Goal: Information Seeking & Learning: Learn about a topic

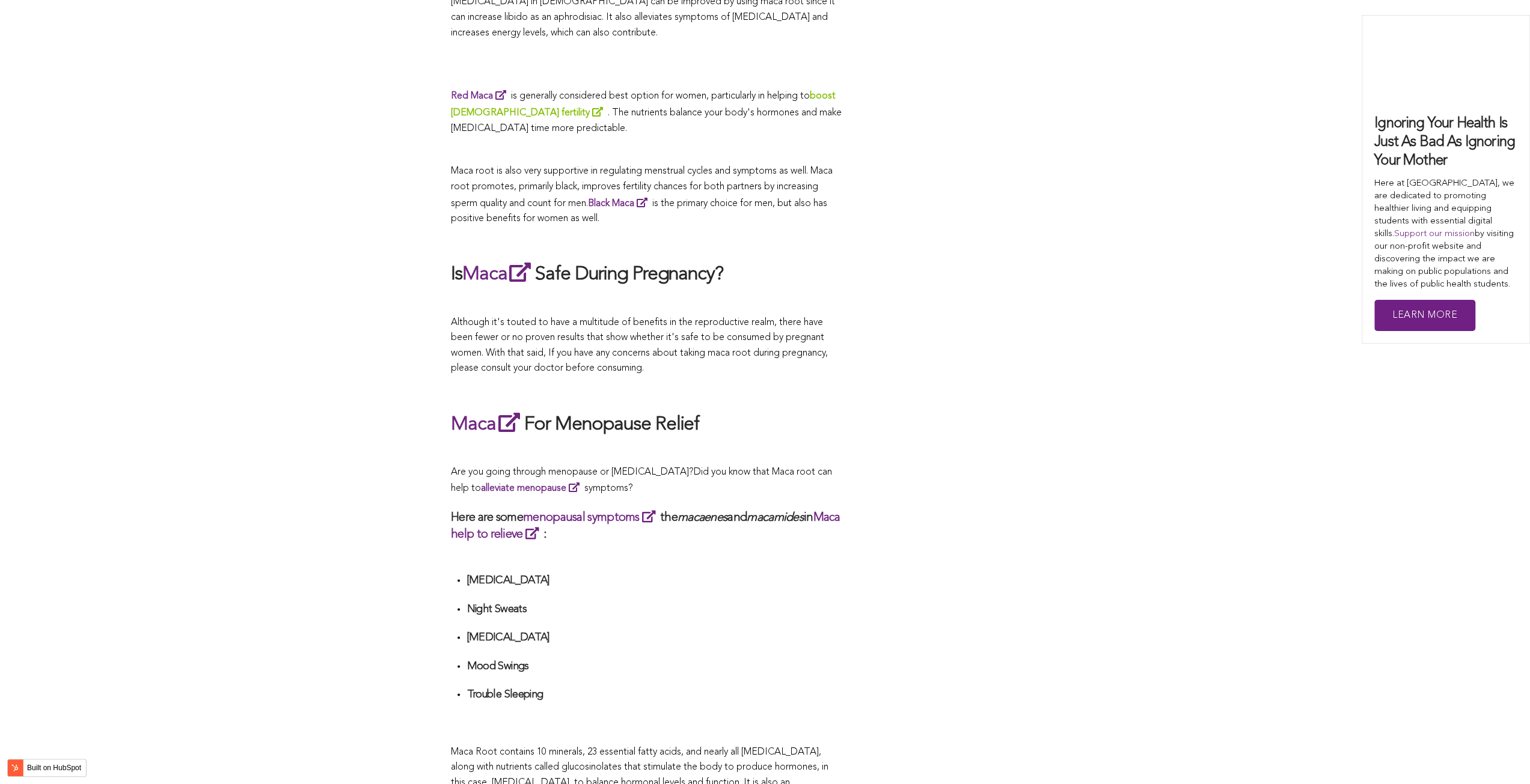
scroll to position [3108, 0]
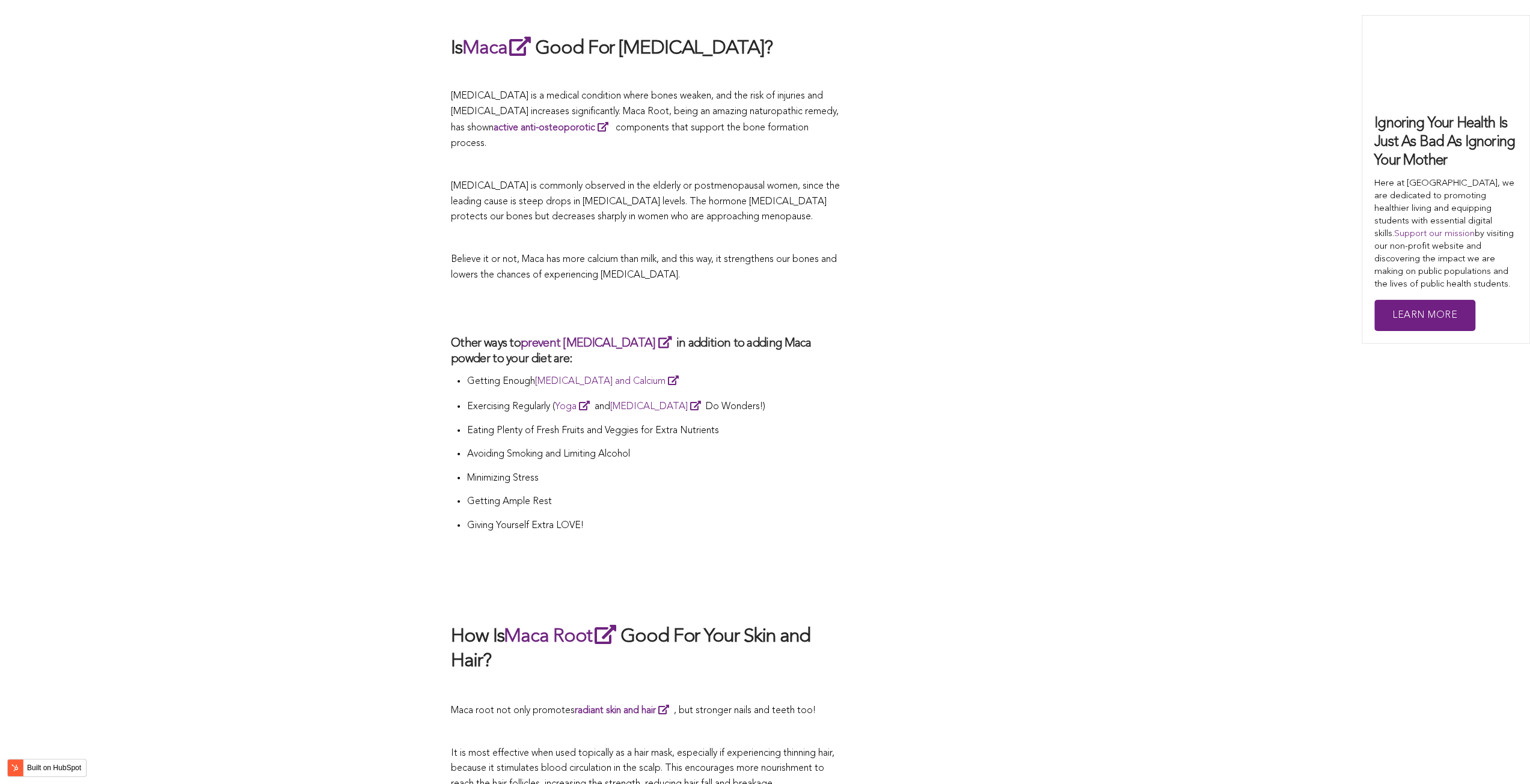
click at [758, 399] on li "Exercising Regularly ( Yoga and [MEDICAL_DATA] Do Wonders!)" at bounding box center [653, 411] width 375 height 26
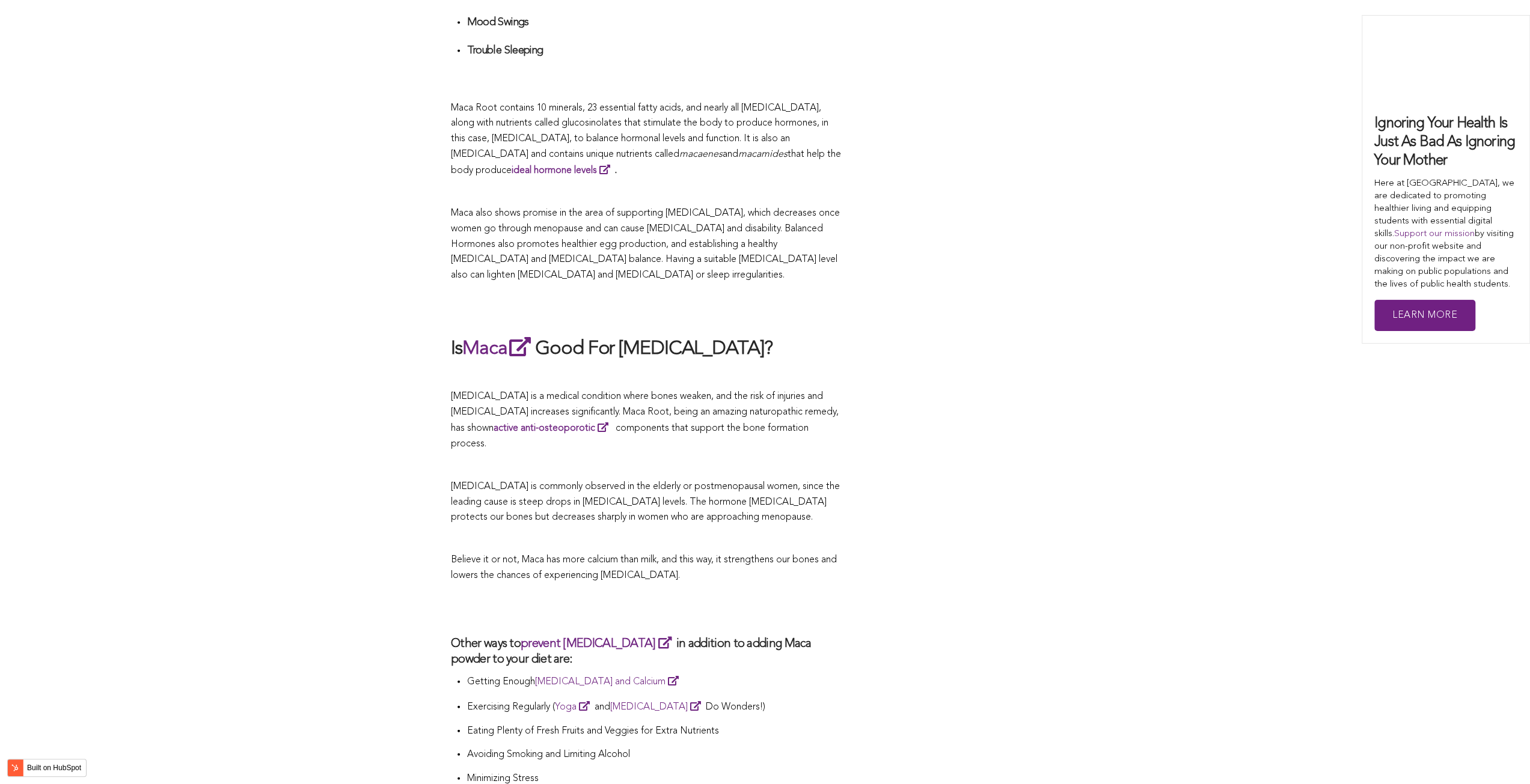
scroll to position [2687, 0]
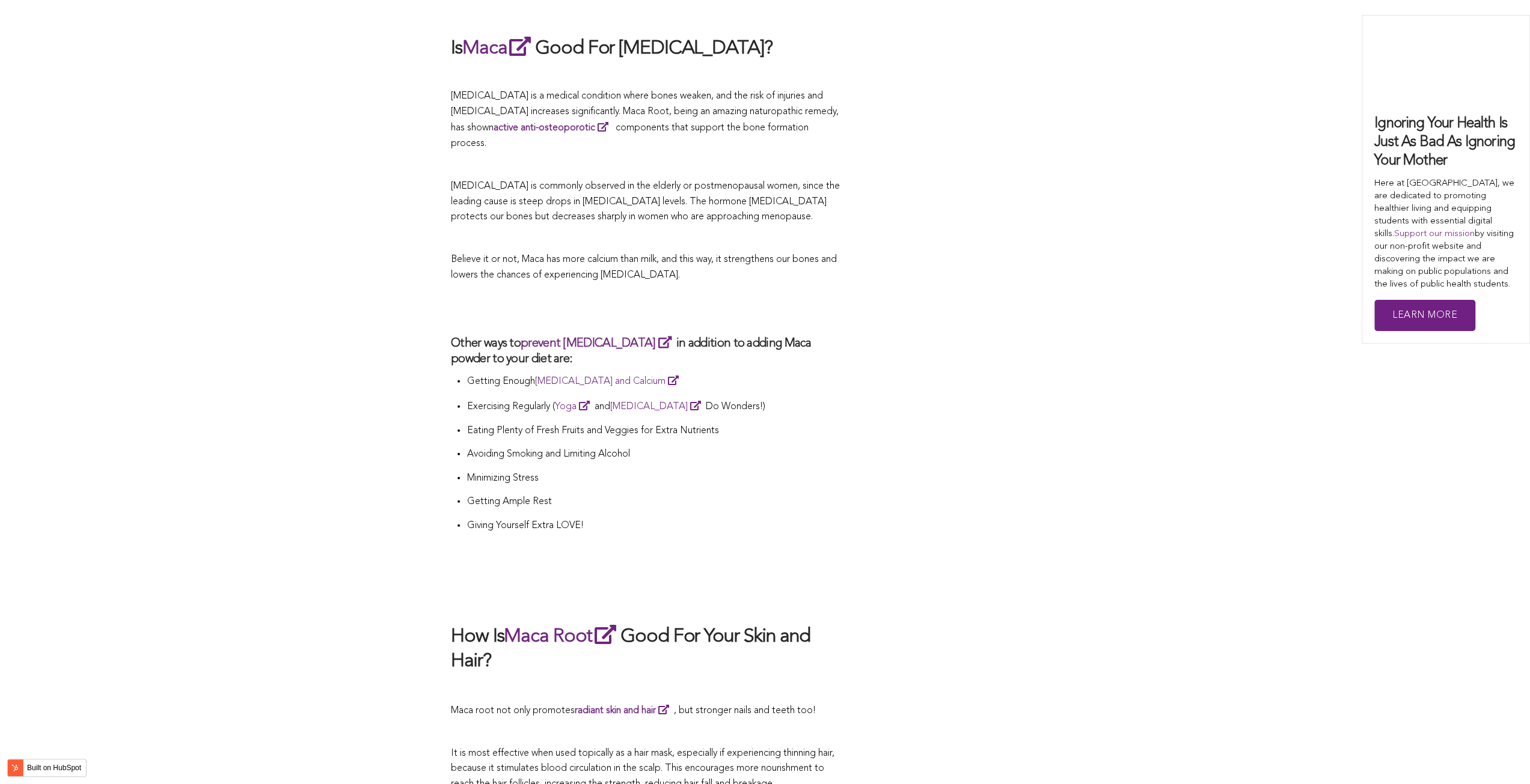
scroll to position [3167, 0]
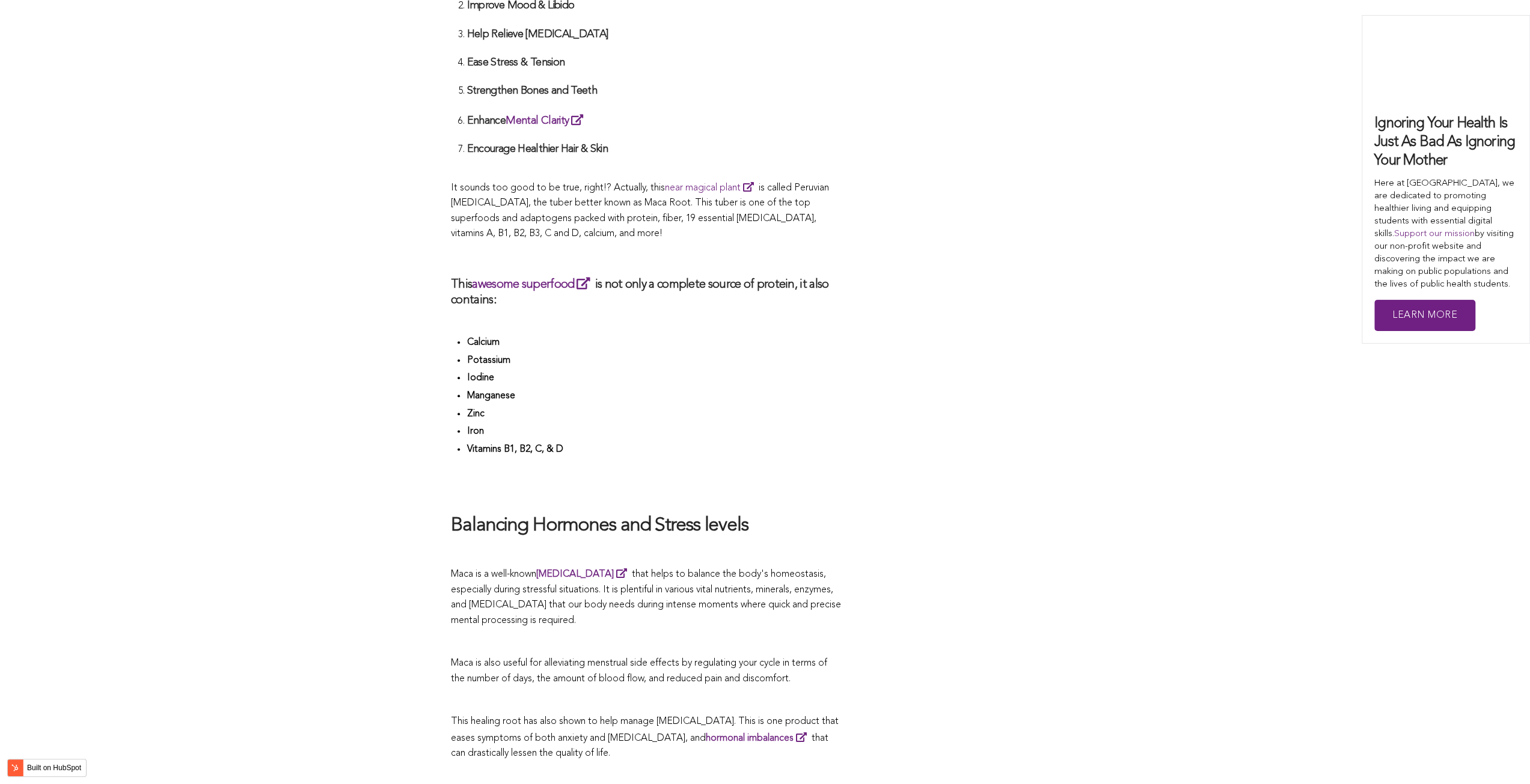
click at [585, 393] on li "Manganese" at bounding box center [653, 398] width 375 height 18
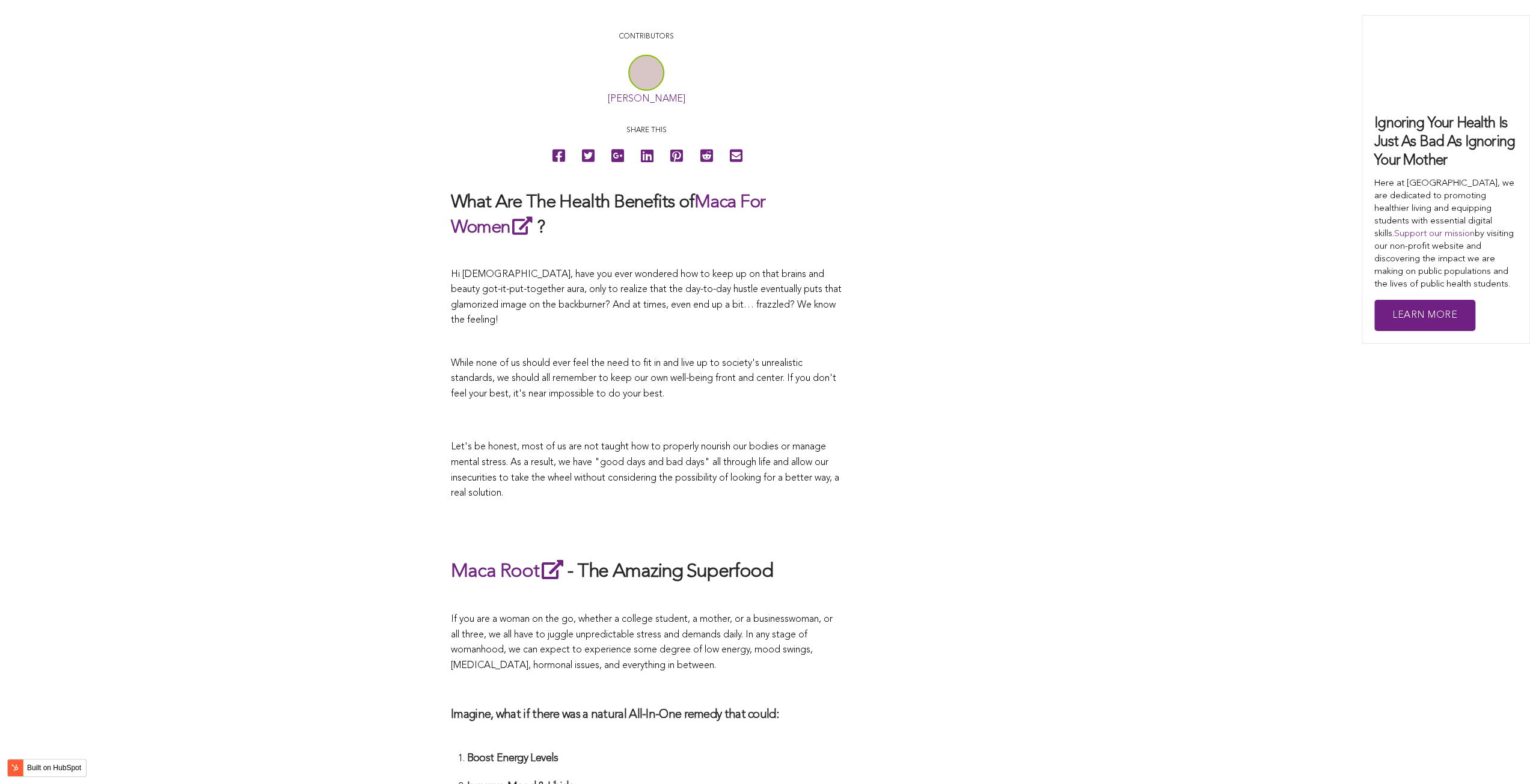
scroll to position [2648, 0]
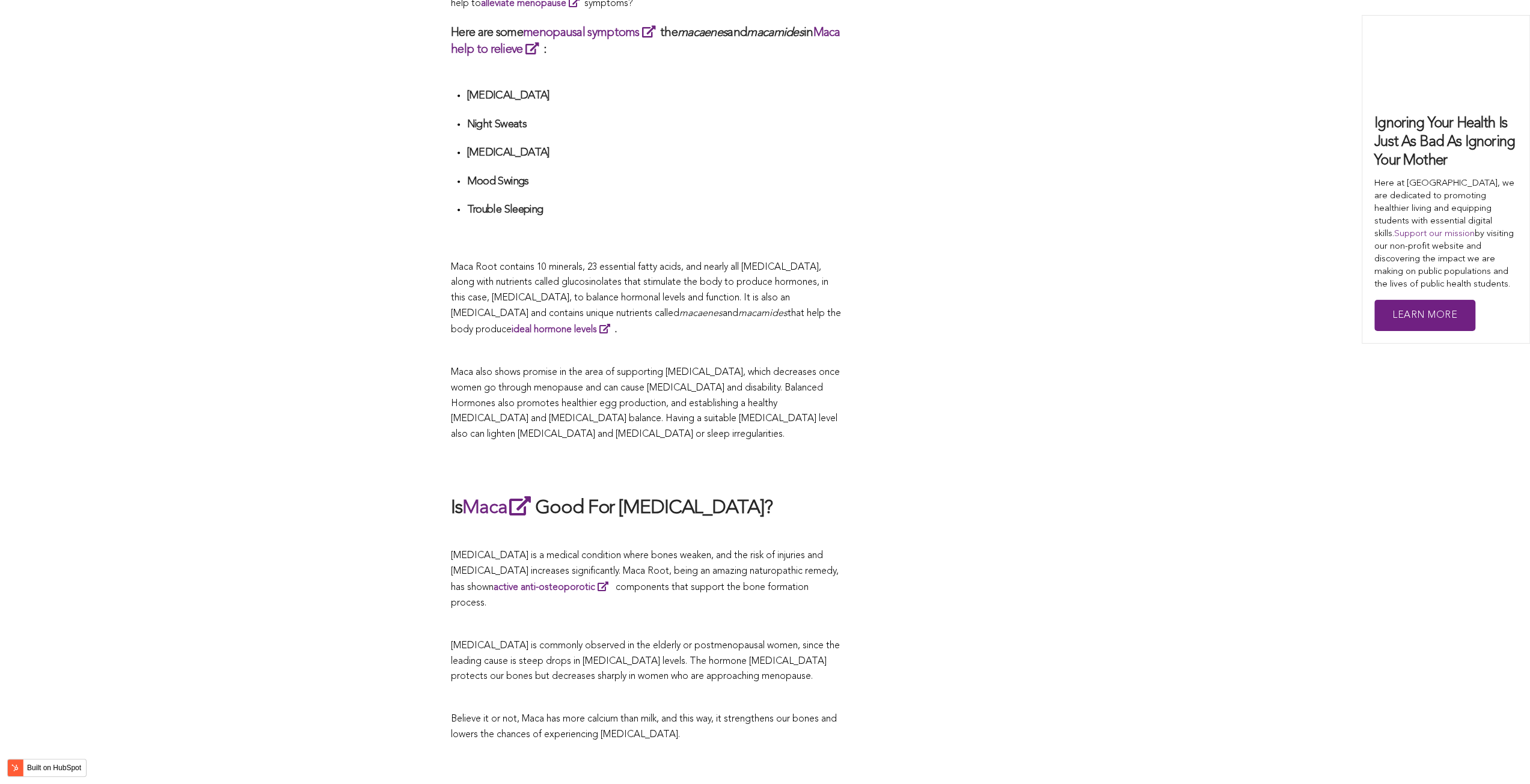
click at [568, 393] on span "Maca also shows promise in the area of supporting [MEDICAL_DATA], which decreas…" at bounding box center [645, 404] width 389 height 71
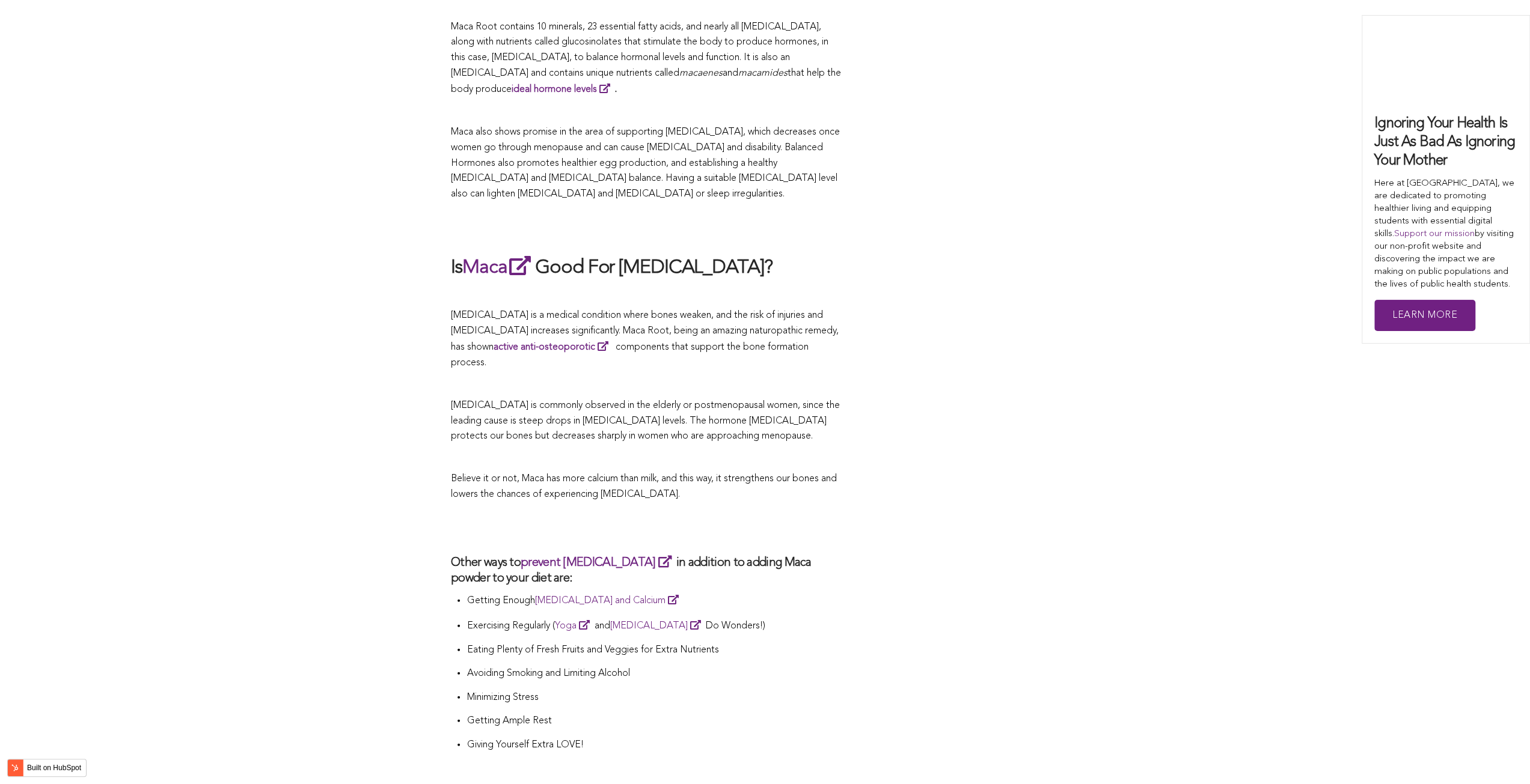
scroll to position [3008, 0]
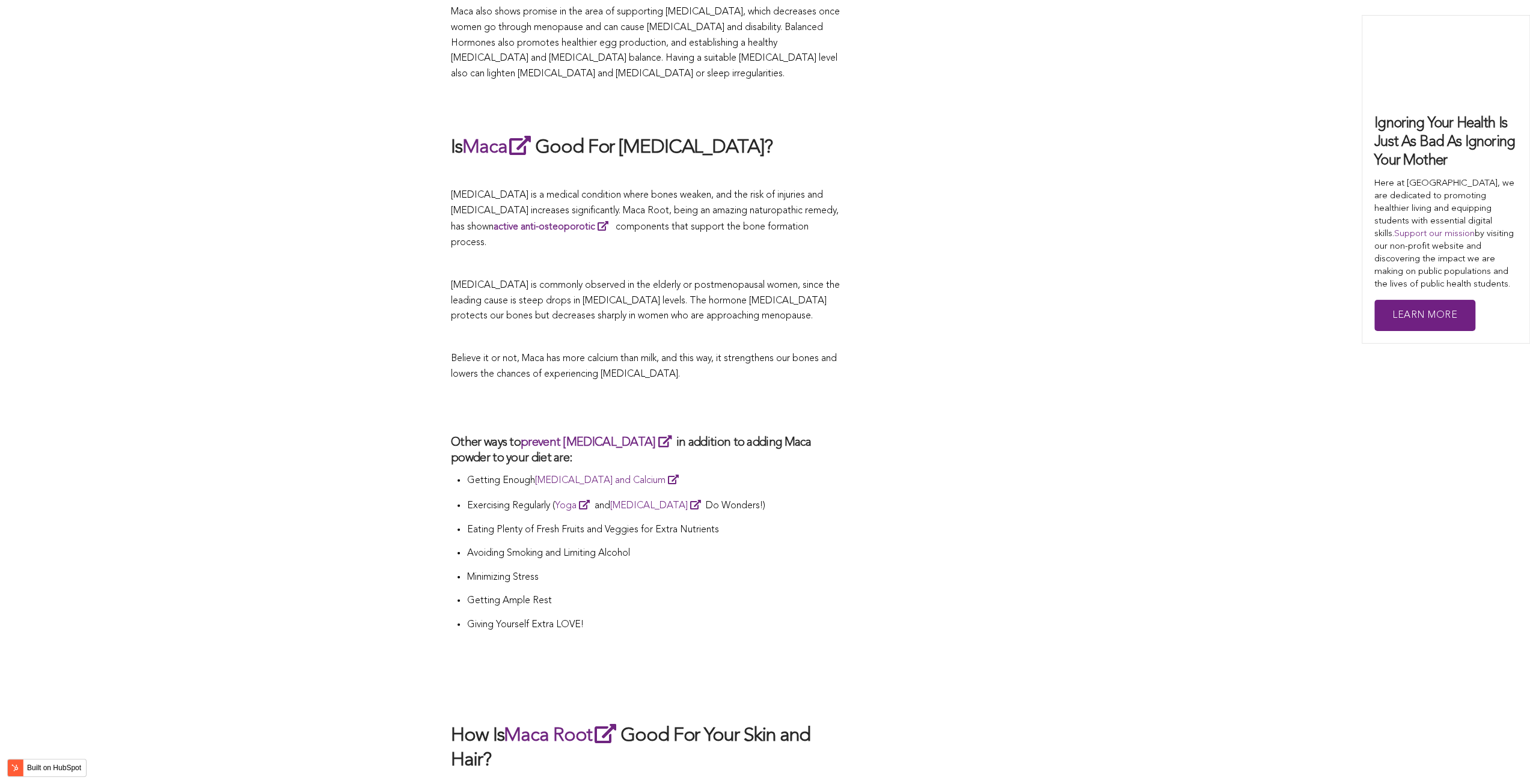
click at [693, 94] on h2 at bounding box center [646, 108] width 391 height 28
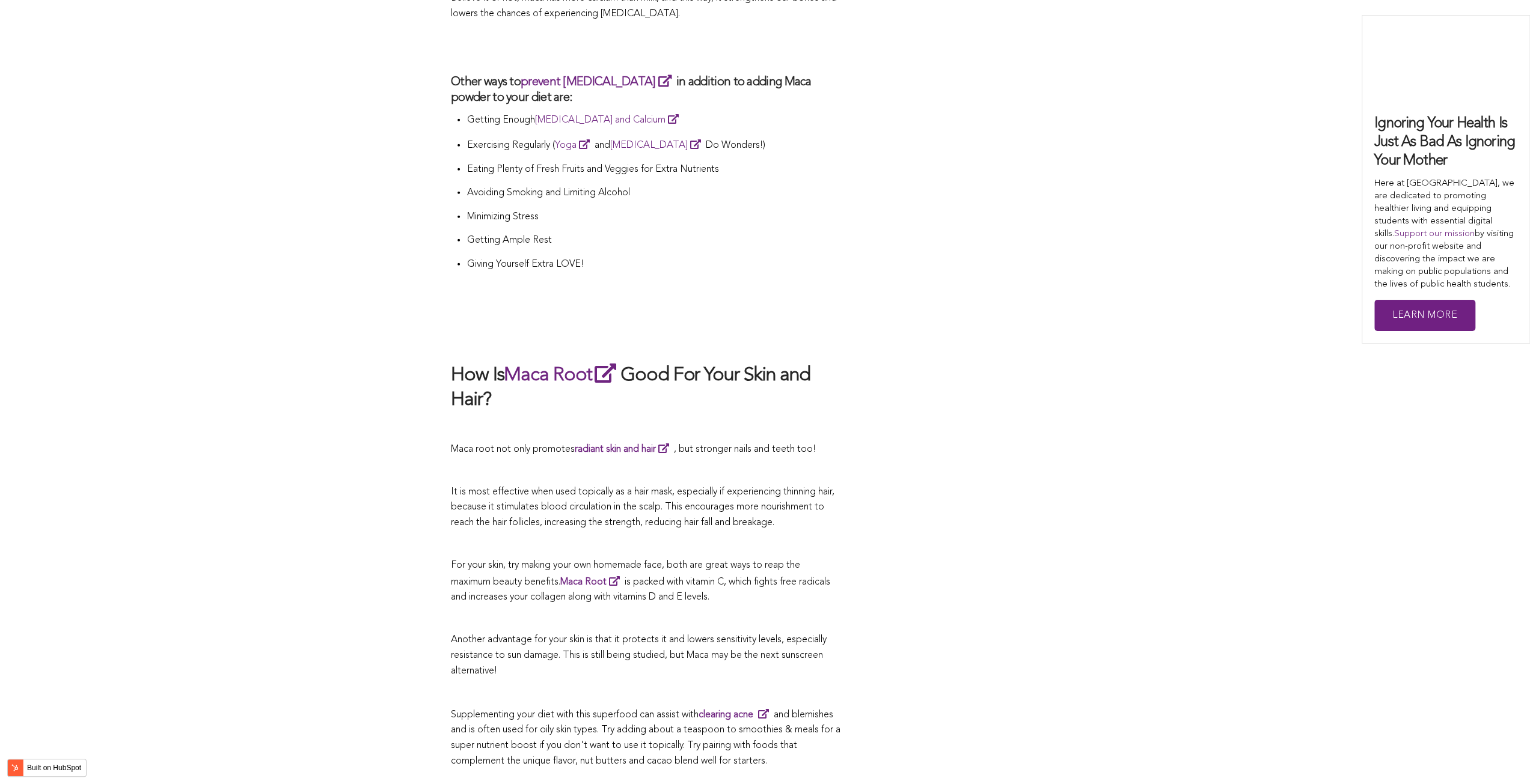
scroll to position [2672, 0]
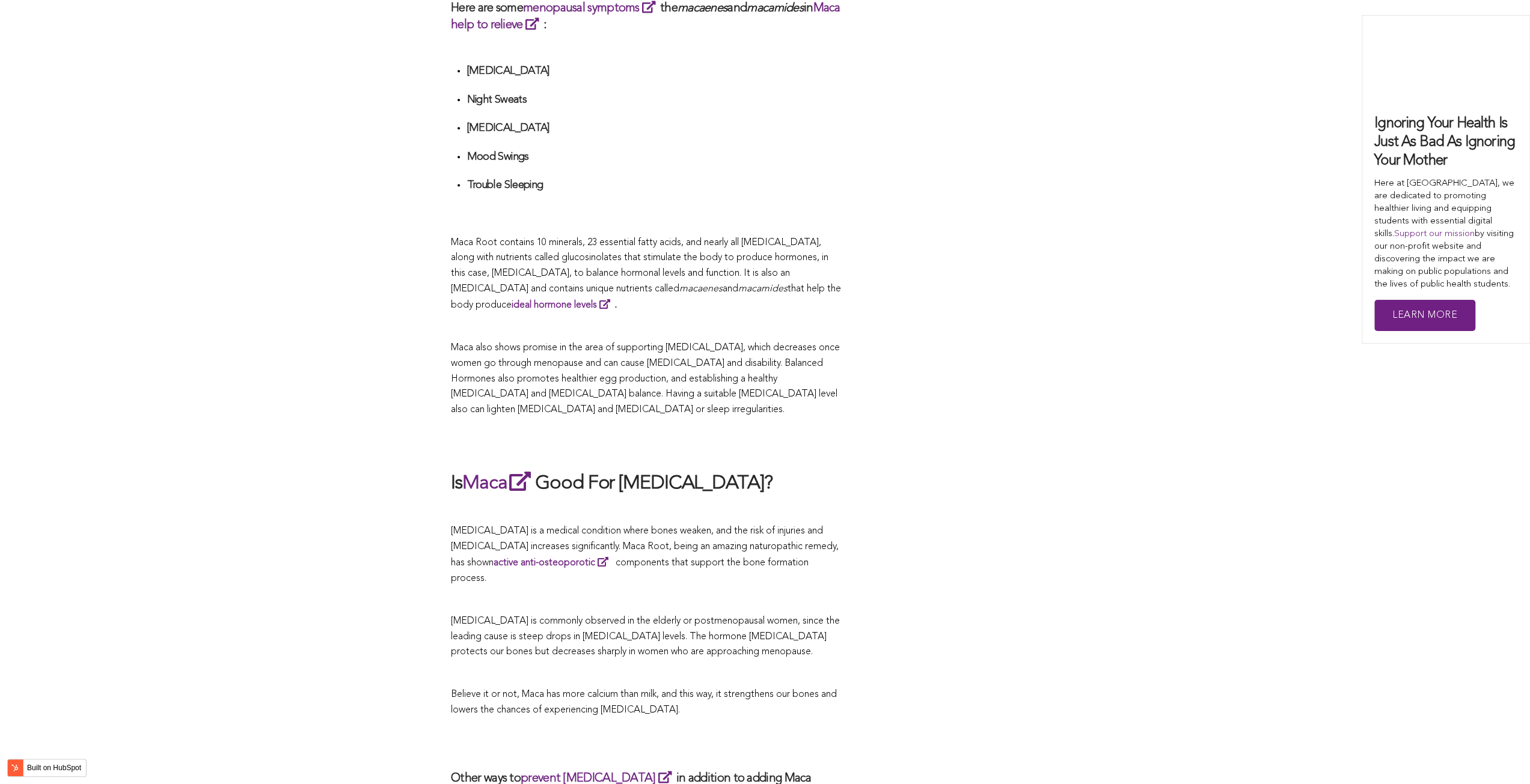
click at [676, 393] on p "Maca also shows promise in the area of supporting [MEDICAL_DATA], which decreas…" at bounding box center [646, 379] width 391 height 77
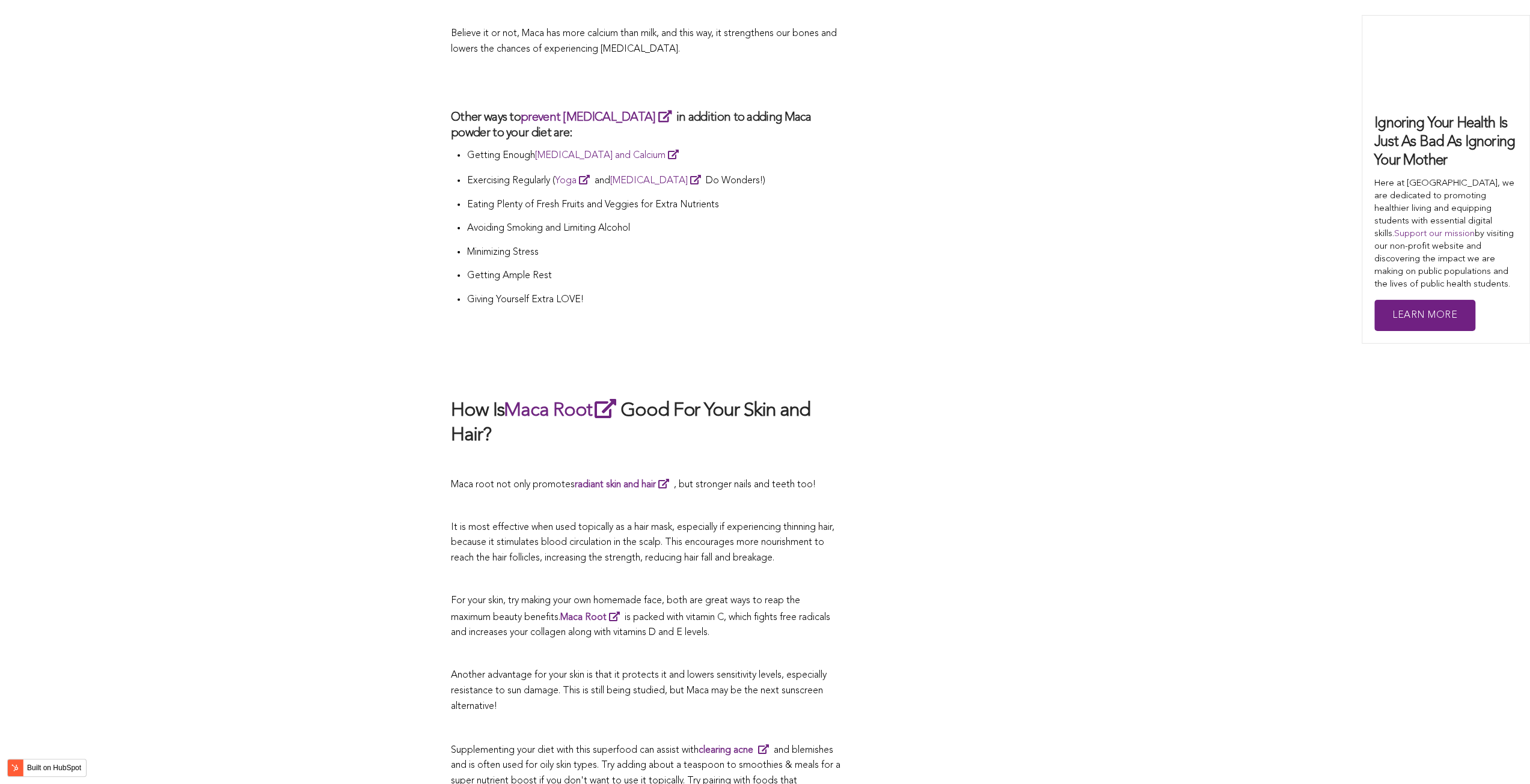
scroll to position [1938, 0]
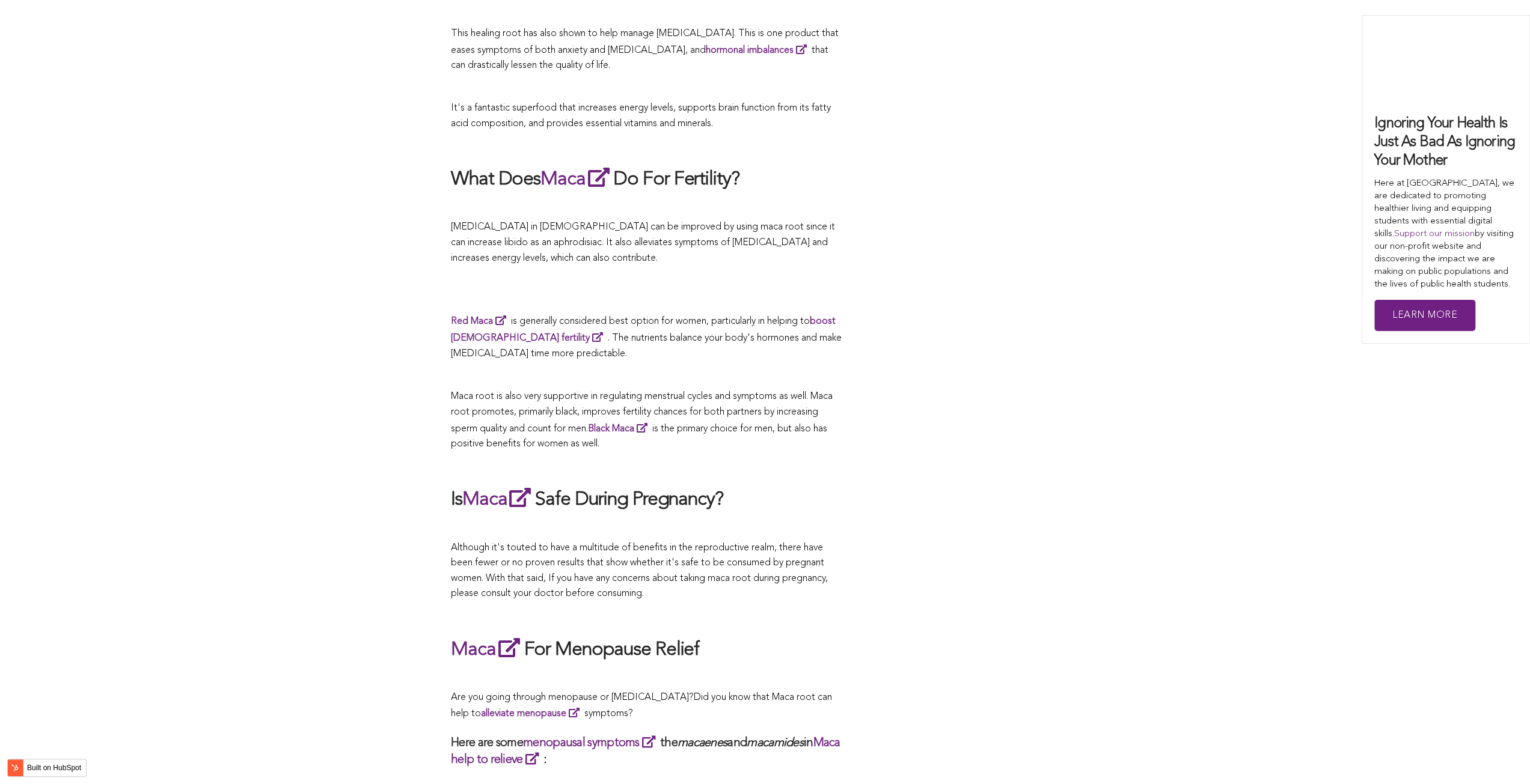
click at [698, 393] on span "Maca root is also very supportive in regulating menstrual cycles and symptoms a…" at bounding box center [641, 419] width 381 height 57
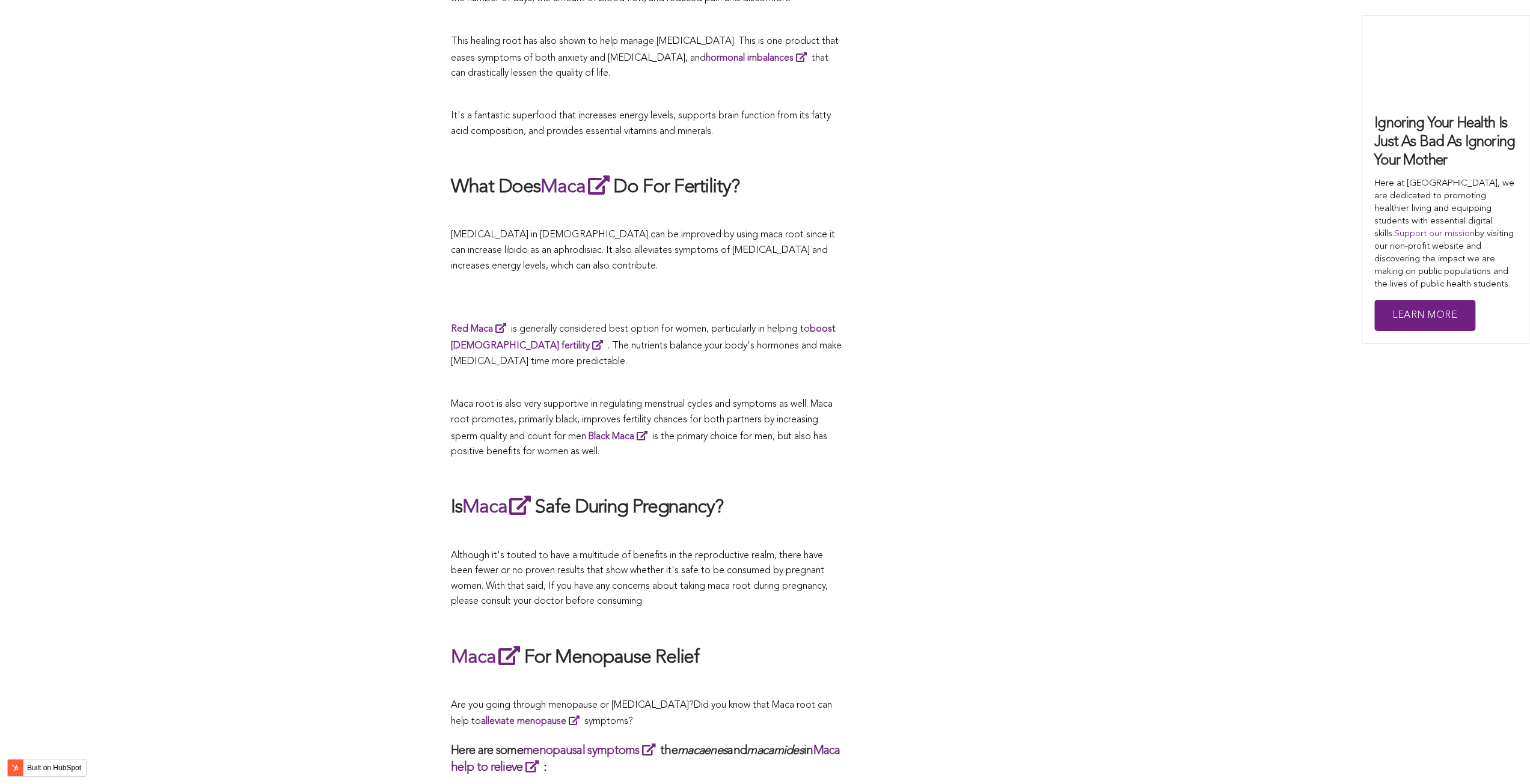
scroll to position [3888, 0]
